Goal: Task Accomplishment & Management: Use online tool/utility

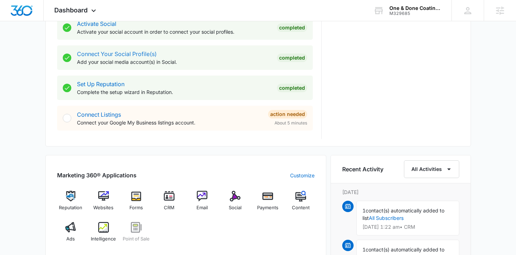
scroll to position [402, 0]
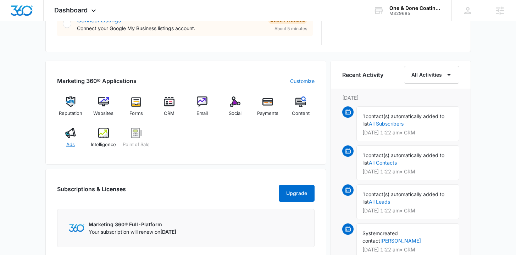
click at [65, 143] on div "Ads" at bounding box center [70, 141] width 27 height 26
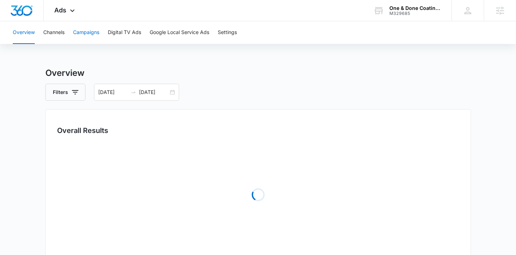
click at [89, 23] on button "Campaigns" at bounding box center [86, 32] width 26 height 23
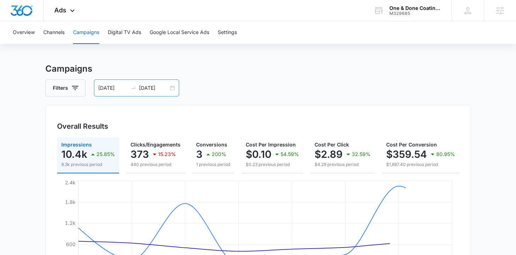
scroll to position [11, 0]
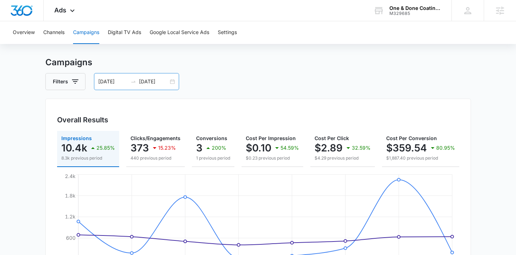
click at [172, 79] on div "07/22/2025 07/29/2025" at bounding box center [136, 81] width 85 height 17
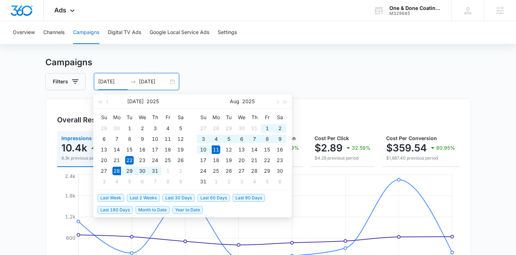
click at [154, 195] on span "Last 2 Weeks" at bounding box center [143, 198] width 33 height 8
type input "[DATE]"
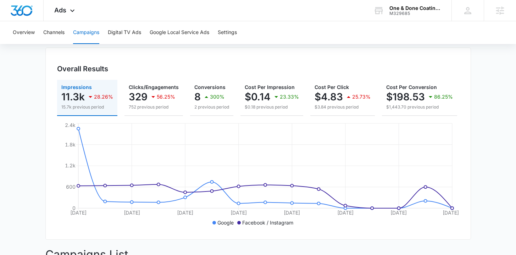
scroll to position [64, 0]
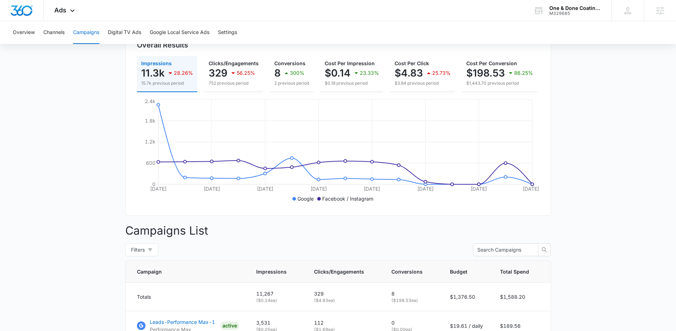
scroll to position [0, 0]
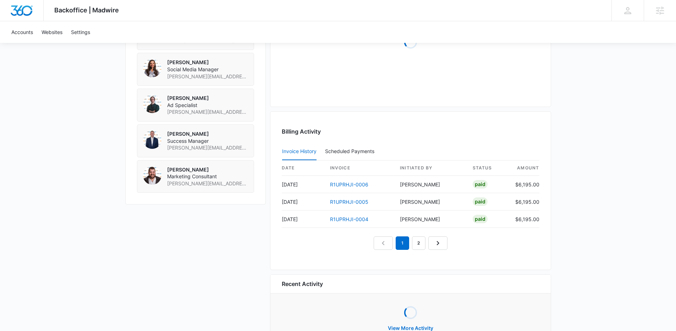
scroll to position [647, 0]
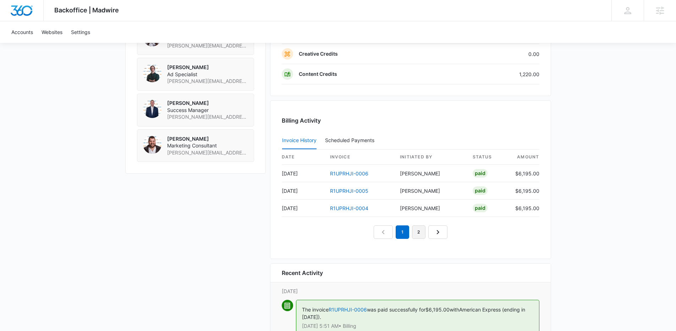
click at [425, 236] on link "2" at bounding box center [418, 232] width 13 height 13
click at [396, 232] on link "1" at bounding box center [402, 232] width 13 height 13
click at [417, 235] on link "2" at bounding box center [418, 232] width 13 height 13
click at [436, 232] on nav "1 2" at bounding box center [411, 232] width 74 height 13
click at [406, 232] on link "1" at bounding box center [402, 232] width 13 height 13
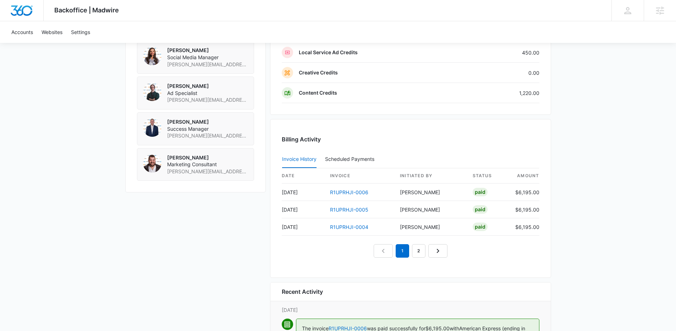
scroll to position [625, 0]
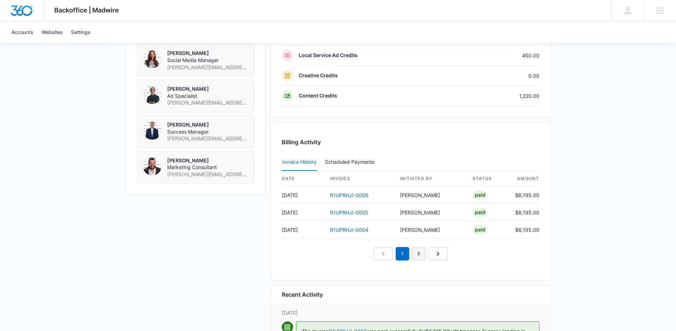
click at [414, 257] on link "2" at bounding box center [418, 253] width 13 height 13
click at [400, 258] on link "1" at bounding box center [402, 253] width 13 height 13
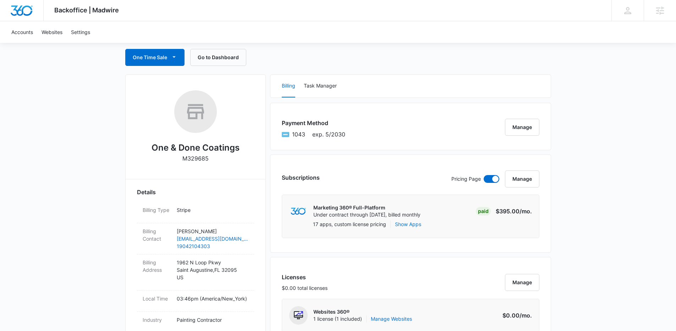
scroll to position [8, 0]
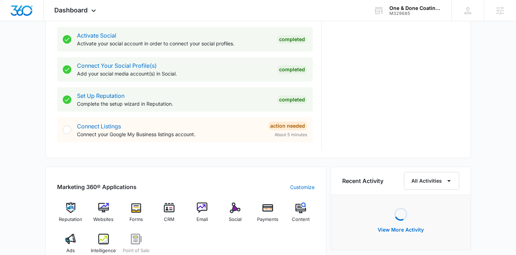
scroll to position [392, 0]
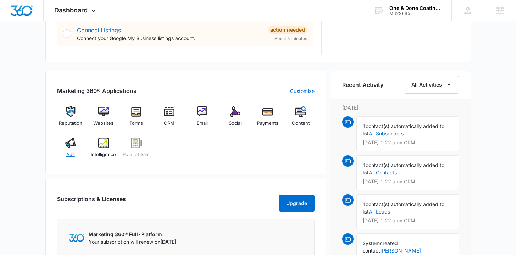
click at [70, 153] on span "Ads" at bounding box center [70, 154] width 9 height 7
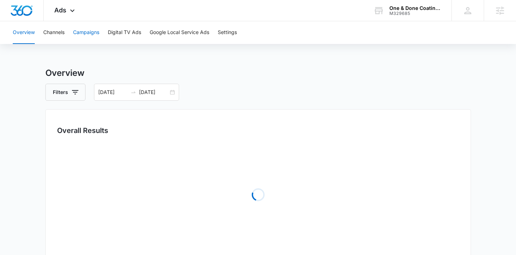
click at [81, 35] on button "Campaigns" at bounding box center [86, 32] width 26 height 23
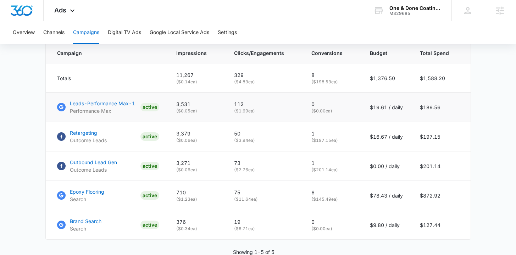
scroll to position [305, 0]
click at [16, 6] on img "Dashboard" at bounding box center [21, 10] width 23 height 11
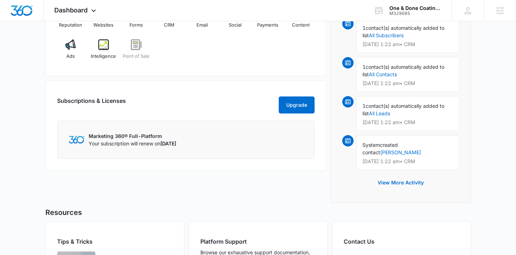
scroll to position [479, 0]
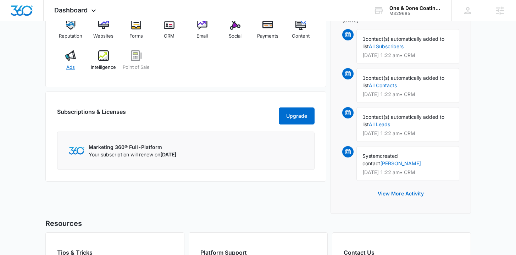
click at [70, 67] on span "Ads" at bounding box center [70, 67] width 9 height 7
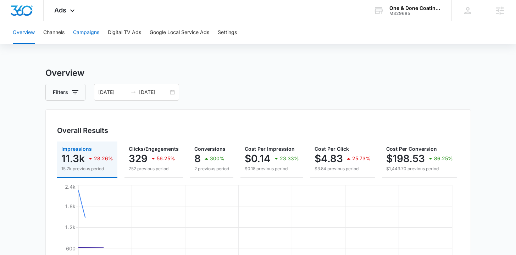
click at [77, 40] on button "Campaigns" at bounding box center [86, 32] width 26 height 23
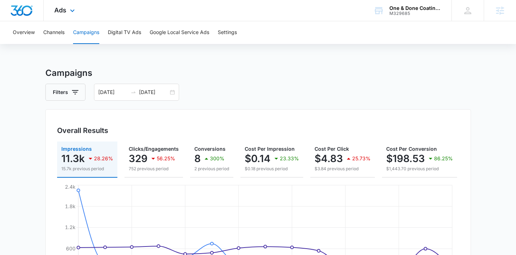
click at [12, 9] on img "Dashboard" at bounding box center [21, 10] width 23 height 11
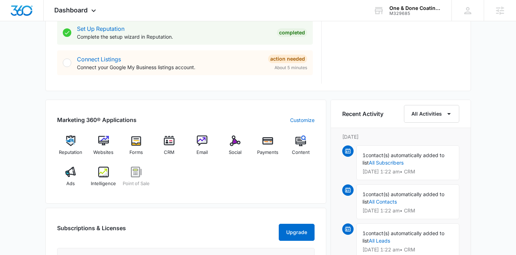
scroll to position [370, 0]
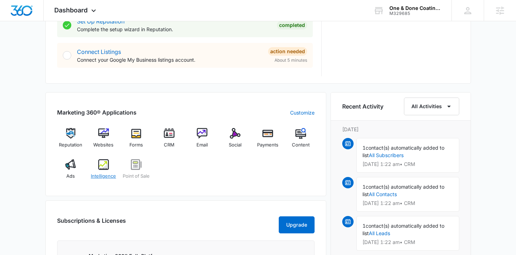
click at [95, 179] on div "Intelligence" at bounding box center [103, 172] width 27 height 26
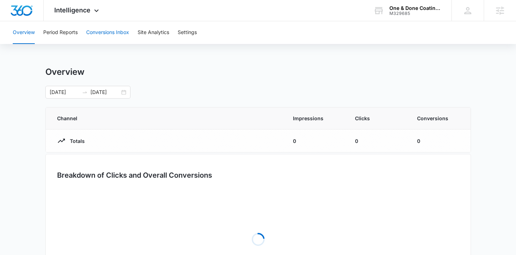
click at [99, 28] on button "Conversions Inbox" at bounding box center [107, 32] width 43 height 23
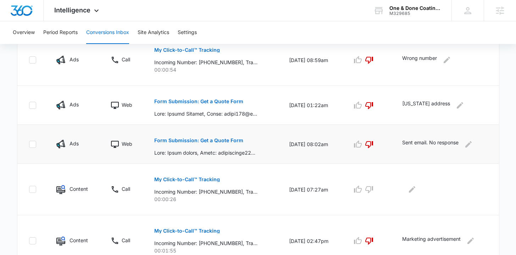
scroll to position [191, 0]
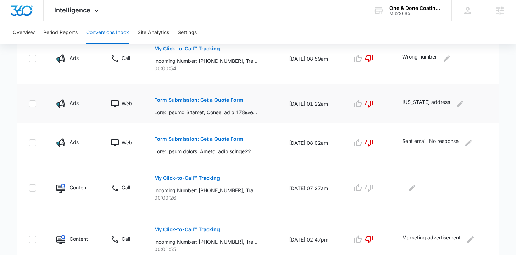
click at [185, 100] on p "Form Submission: Get a Quote Form" at bounding box center [198, 100] width 89 height 5
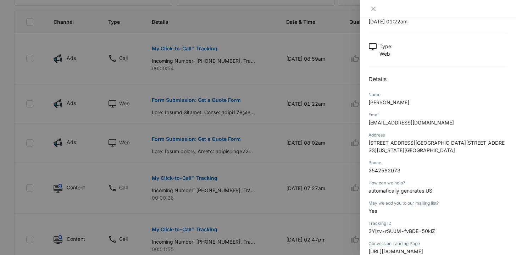
scroll to position [85, 0]
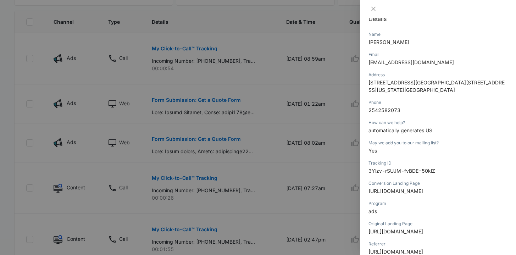
click at [278, 141] on div at bounding box center [258, 127] width 516 height 255
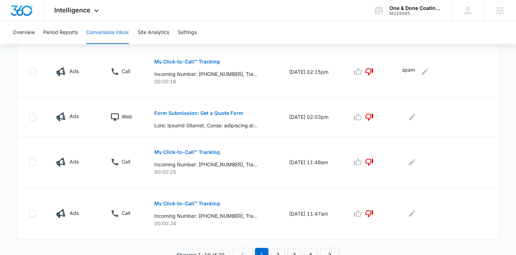
scroll to position [455, 0]
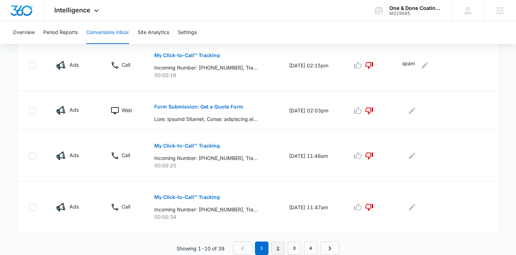
click at [277, 248] on link "2" at bounding box center [277, 248] width 13 height 13
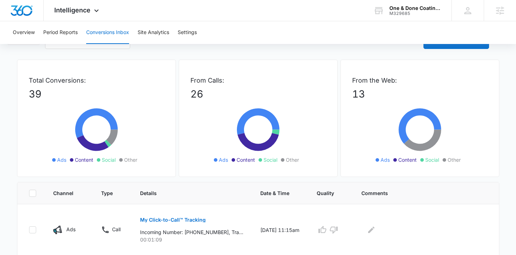
scroll to position [0, 0]
